Goal: Information Seeking & Learning: Learn about a topic

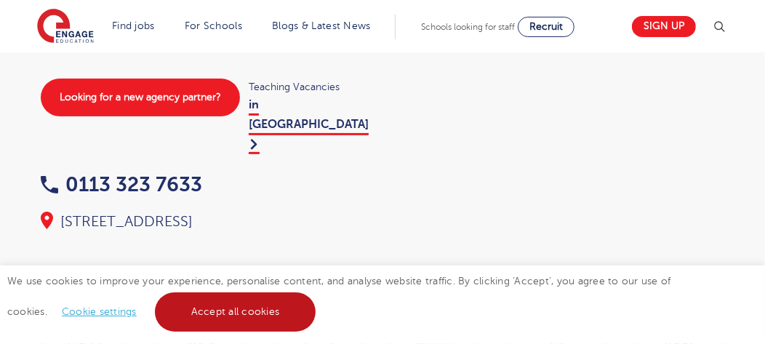
click at [176, 306] on link "Accept all cookies" at bounding box center [236, 311] width 162 height 39
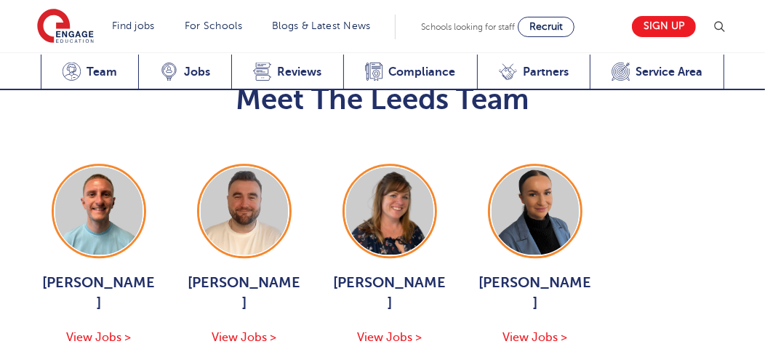
scroll to position [2037, 0]
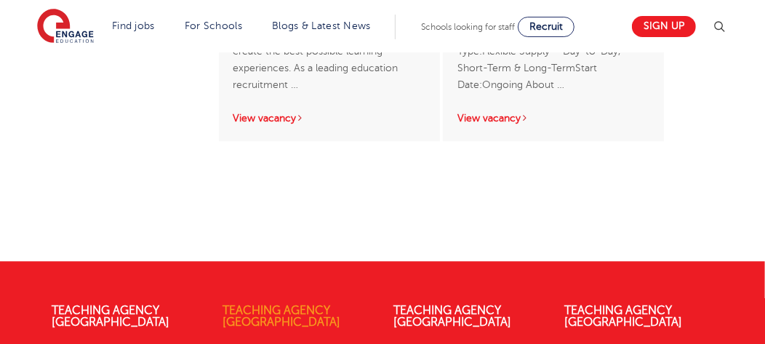
scroll to position [2183, 0]
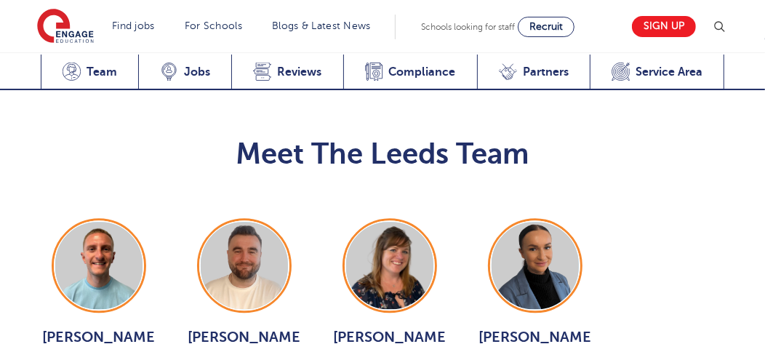
scroll to position [1892, 0]
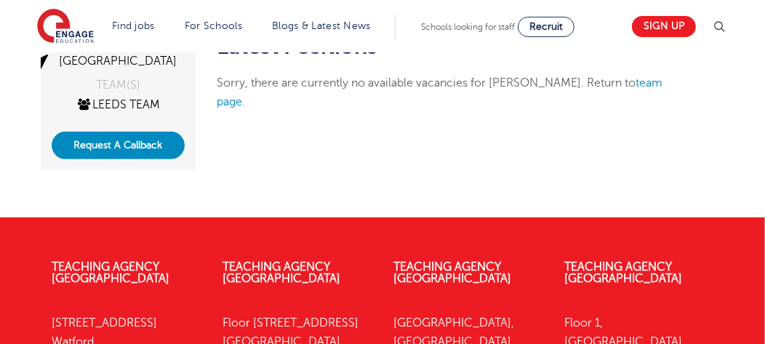
scroll to position [363, 0]
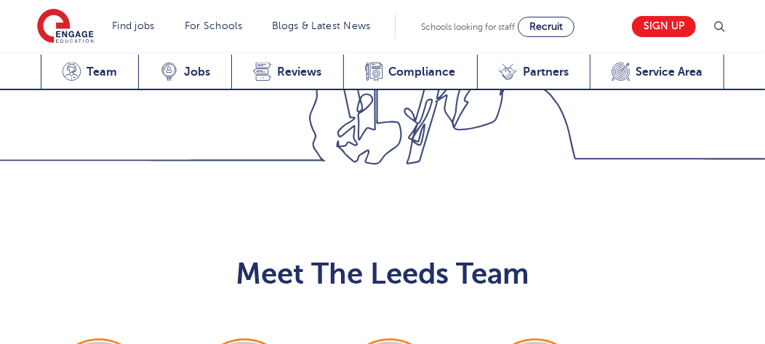
scroll to position [1826, 0]
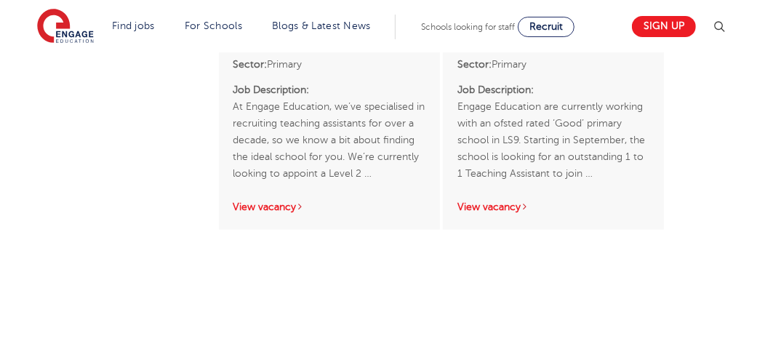
scroll to position [1163, 0]
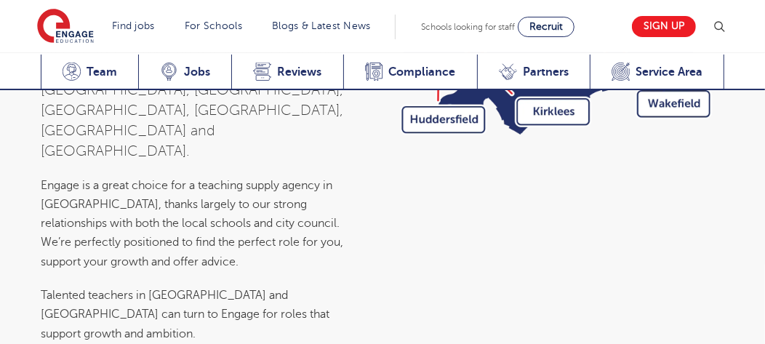
scroll to position [5734, 0]
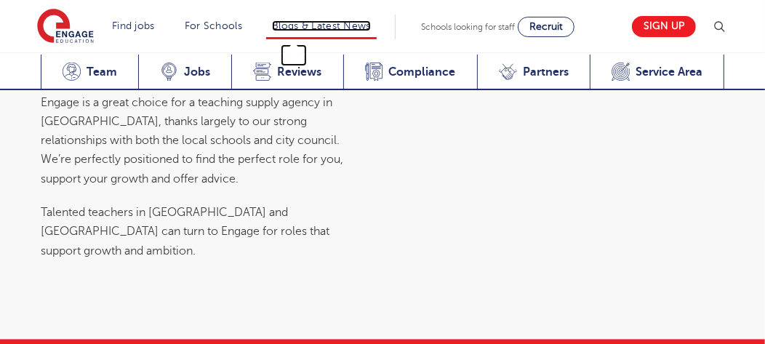
click at [325, 24] on link "Blogs & Latest News" at bounding box center [321, 25] width 99 height 11
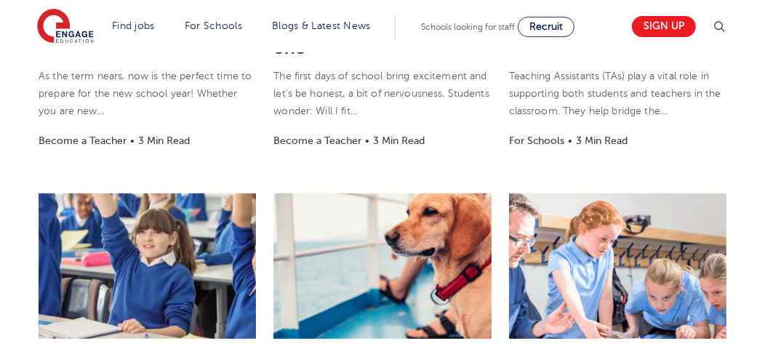
scroll to position [509, 0]
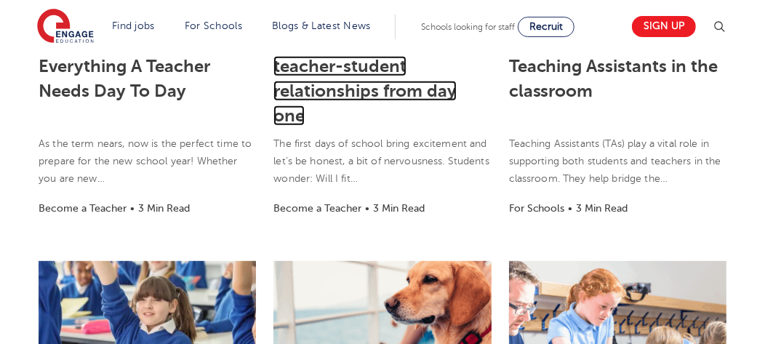
click at [330, 66] on link "How to build strong teacher-student relationships from day one" at bounding box center [365, 78] width 183 height 95
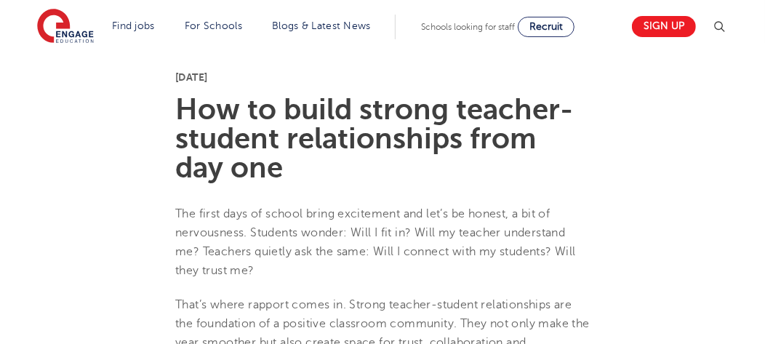
scroll to position [437, 0]
